Goal: Task Accomplishment & Management: Manage account settings

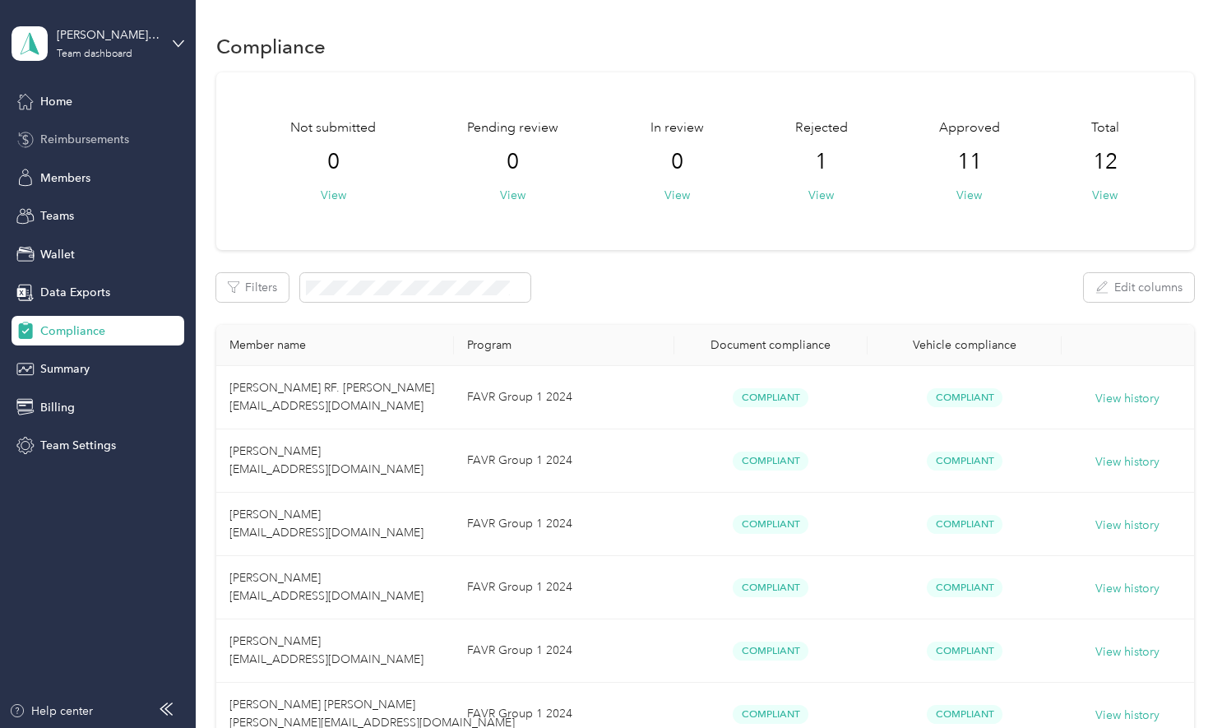
click at [104, 138] on span "Reimbursements" at bounding box center [84, 139] width 89 height 17
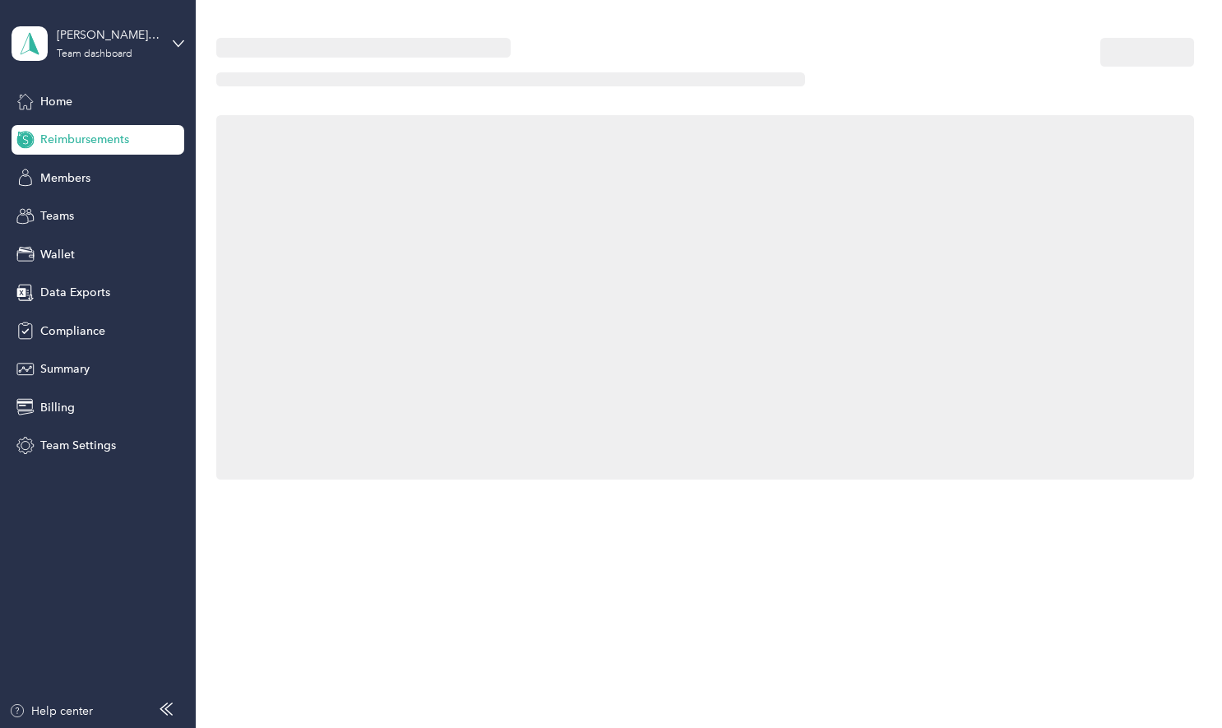
click at [104, 138] on span "Reimbursements" at bounding box center [84, 139] width 89 height 17
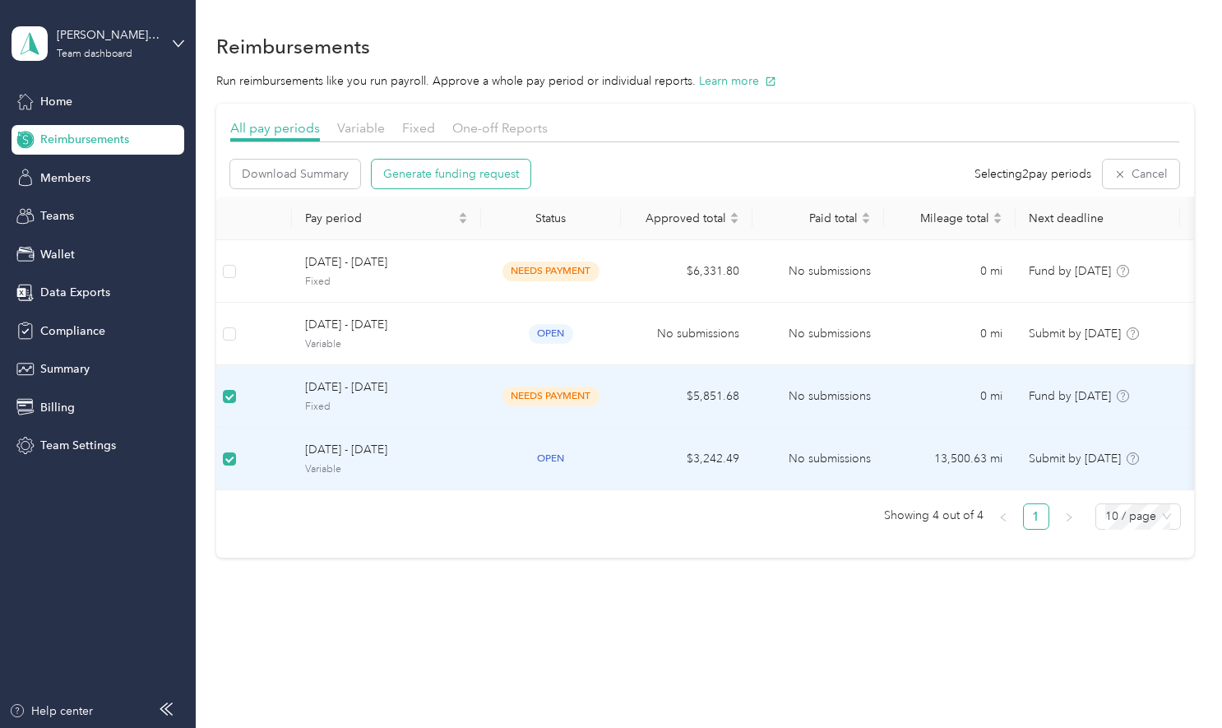
click at [415, 178] on span "Generate funding request" at bounding box center [451, 173] width 136 height 17
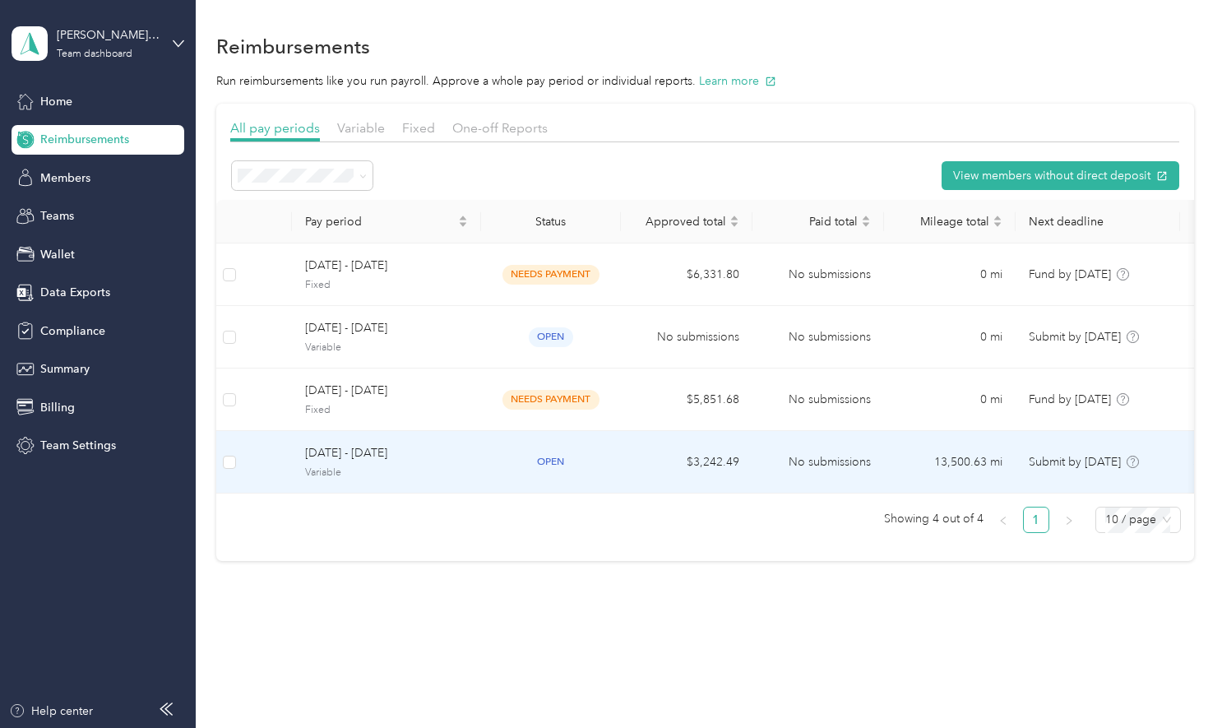
click at [355, 452] on span "[DATE] - [DATE]" at bounding box center [386, 453] width 163 height 18
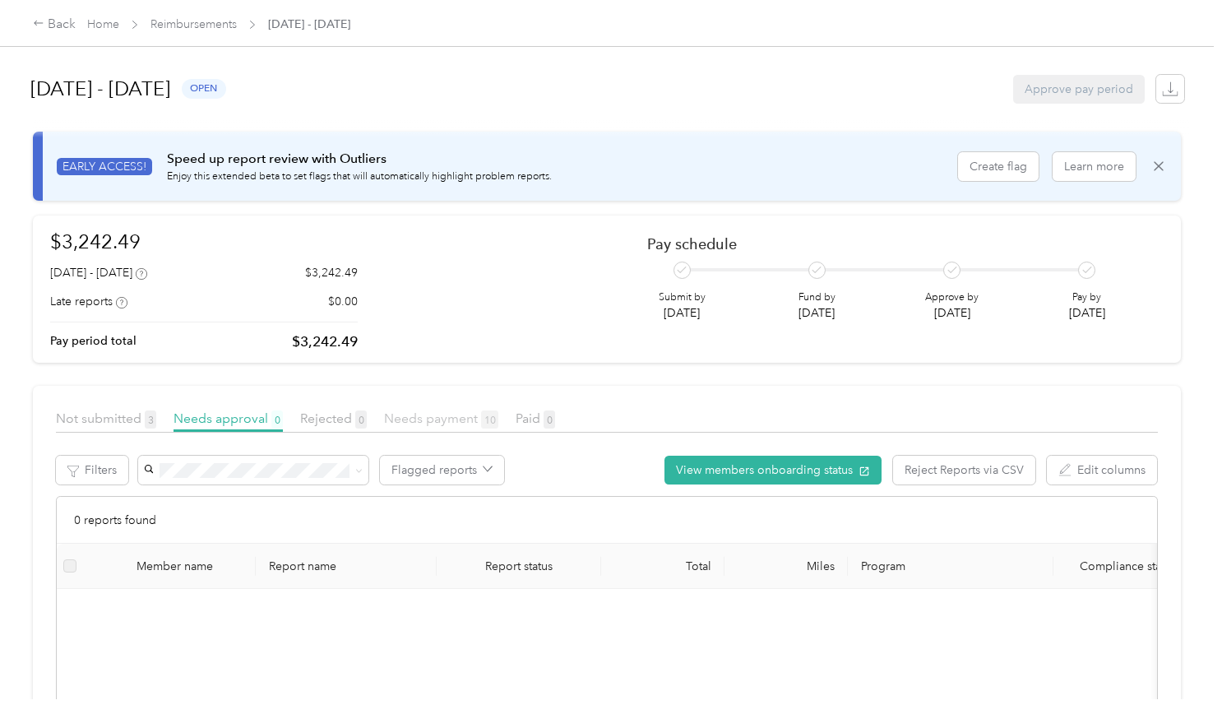
click at [413, 420] on span "Needs payment 10" at bounding box center [441, 418] width 114 height 16
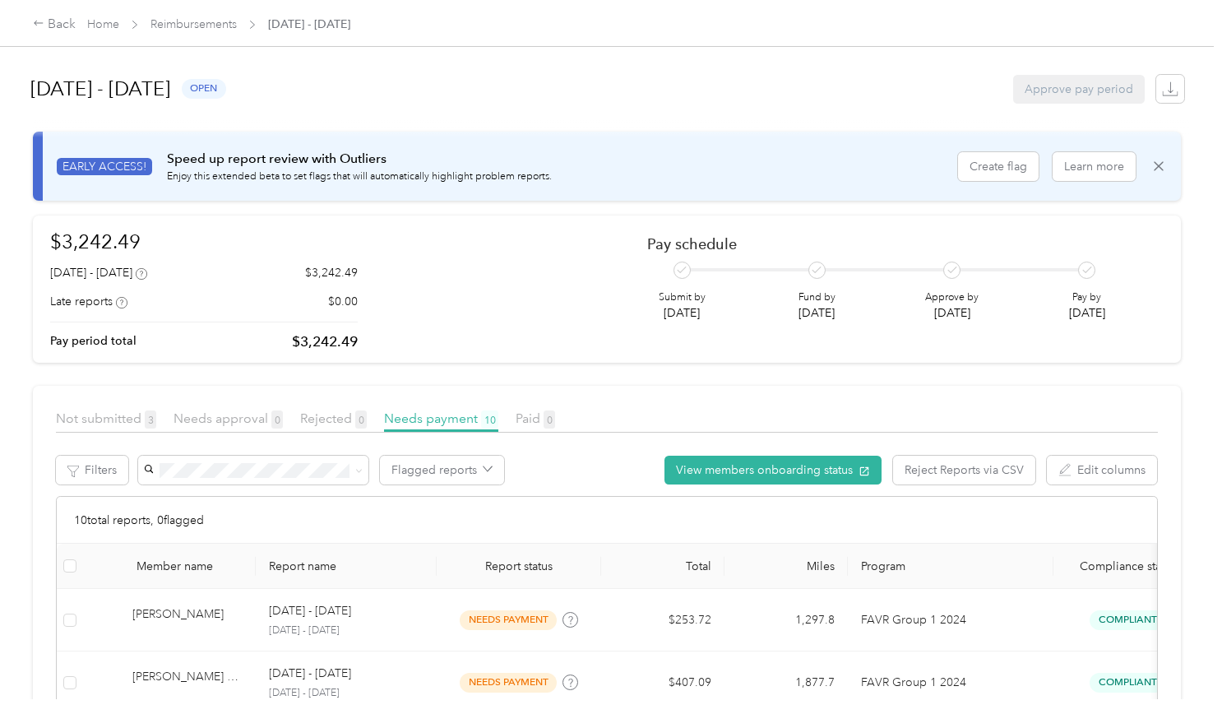
click at [1063, 83] on div "Approve pay period" at bounding box center [1079, 89] width 132 height 29
click at [1054, 78] on div "Approve pay period" at bounding box center [1079, 89] width 132 height 29
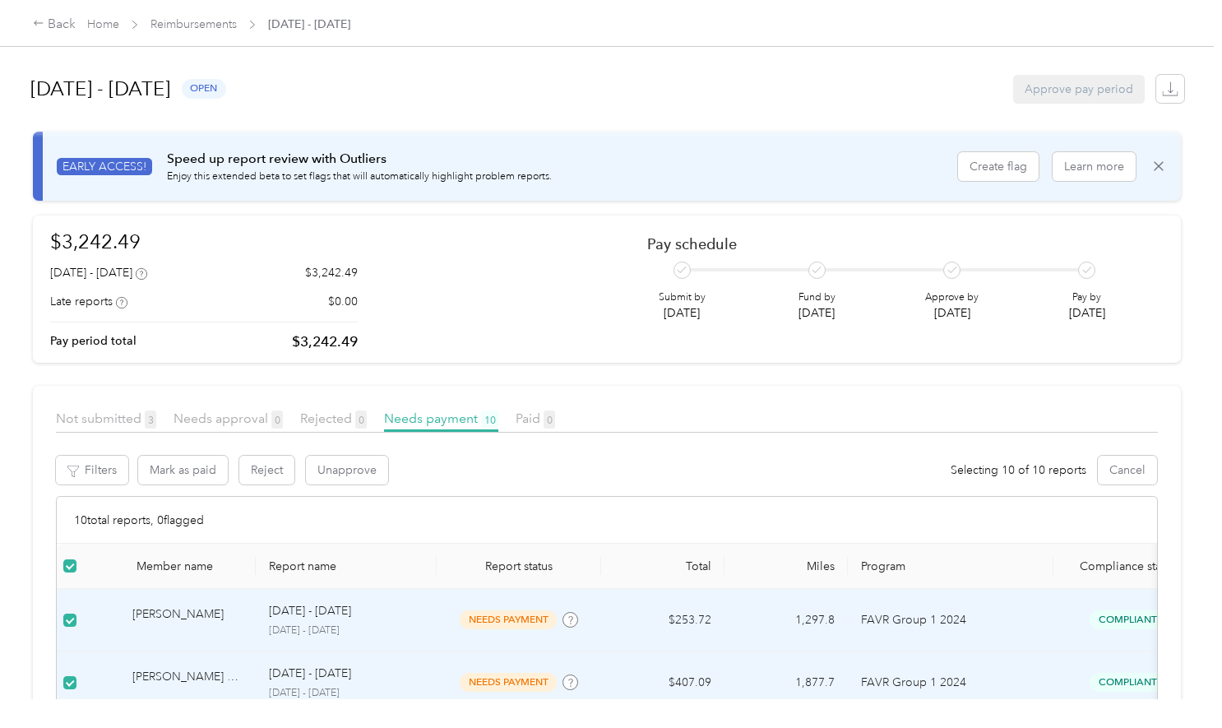
click at [1059, 90] on div "Approve pay period" at bounding box center [1079, 89] width 132 height 29
click at [173, 469] on button "Mark as paid" at bounding box center [183, 470] width 90 height 29
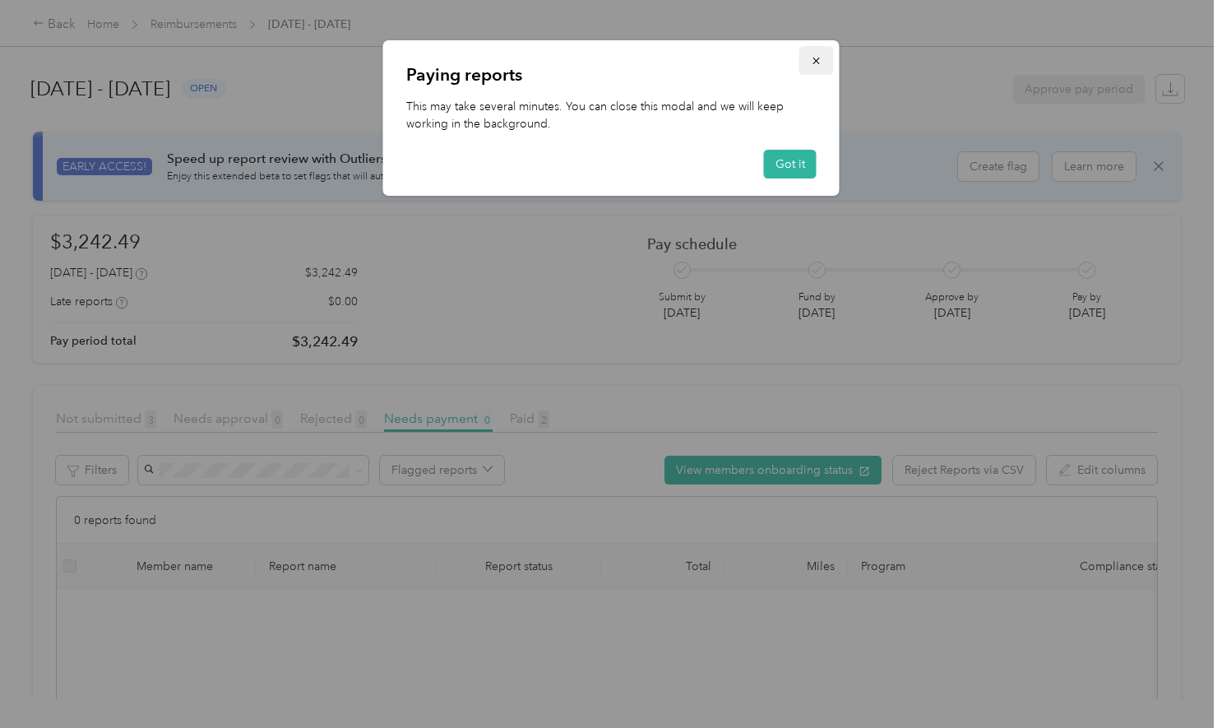
click at [822, 61] on icon "button" at bounding box center [817, 61] width 12 height 12
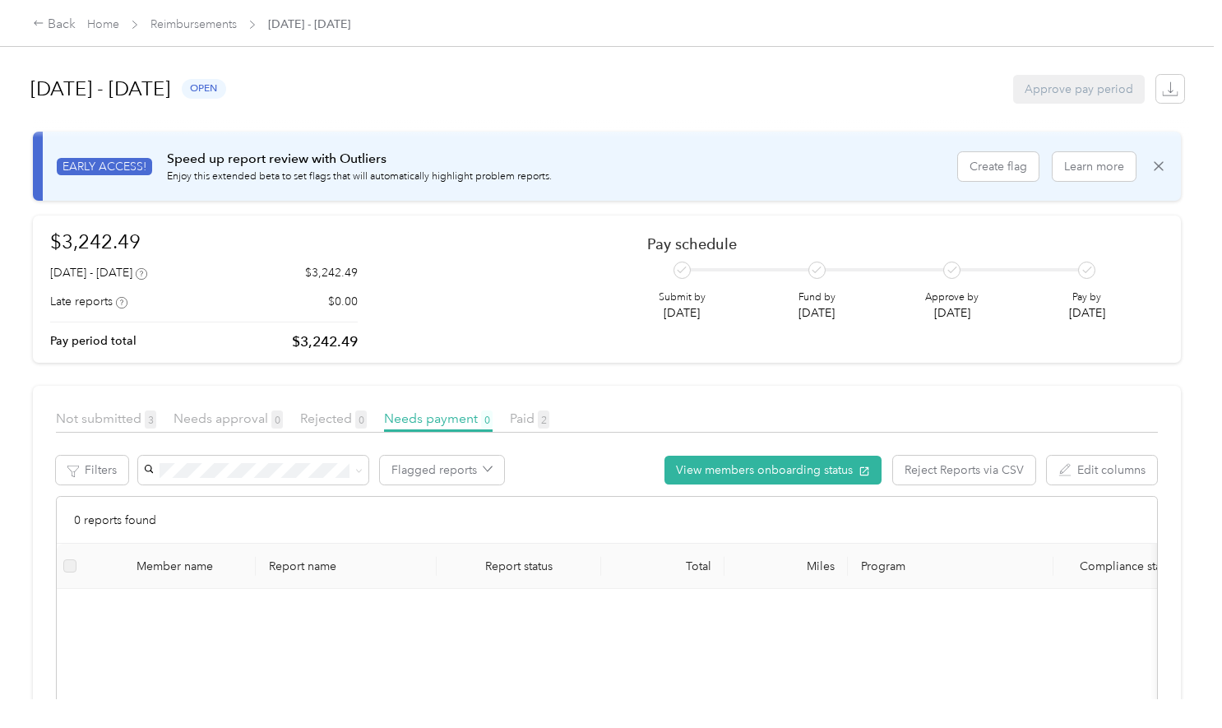
click at [822, 61] on div "Paying reports This may take several minutes. You can close this modal and we w…" at bounding box center [611, 71] width 457 height 155
